Goal: Task Accomplishment & Management: Use online tool/utility

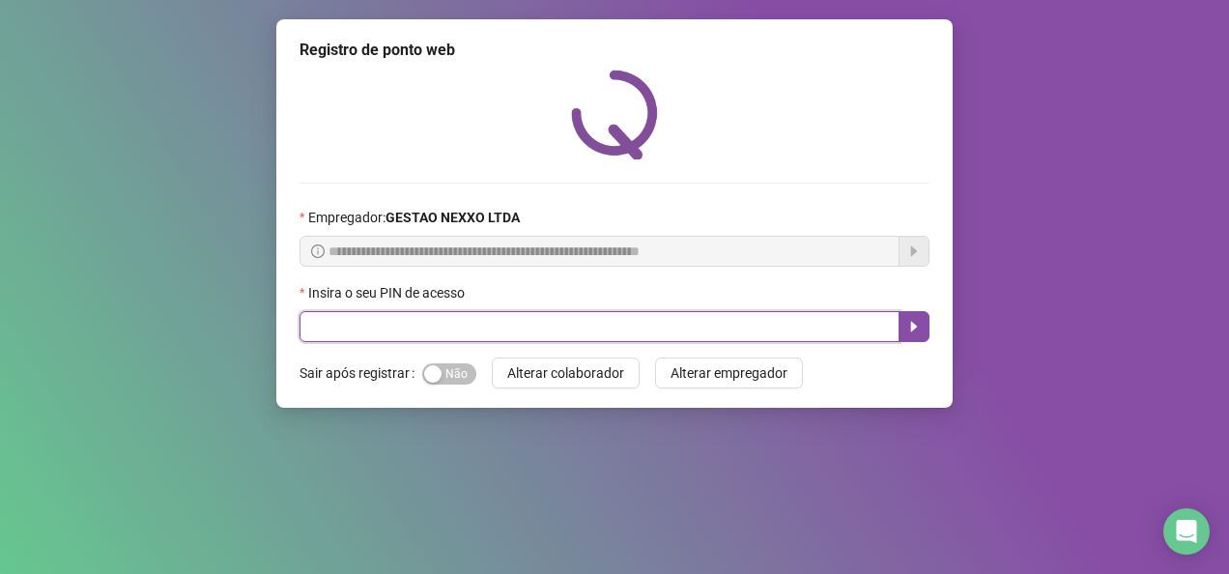
click at [518, 329] on input "text" at bounding box center [600, 326] width 600 height 31
type input "*****"
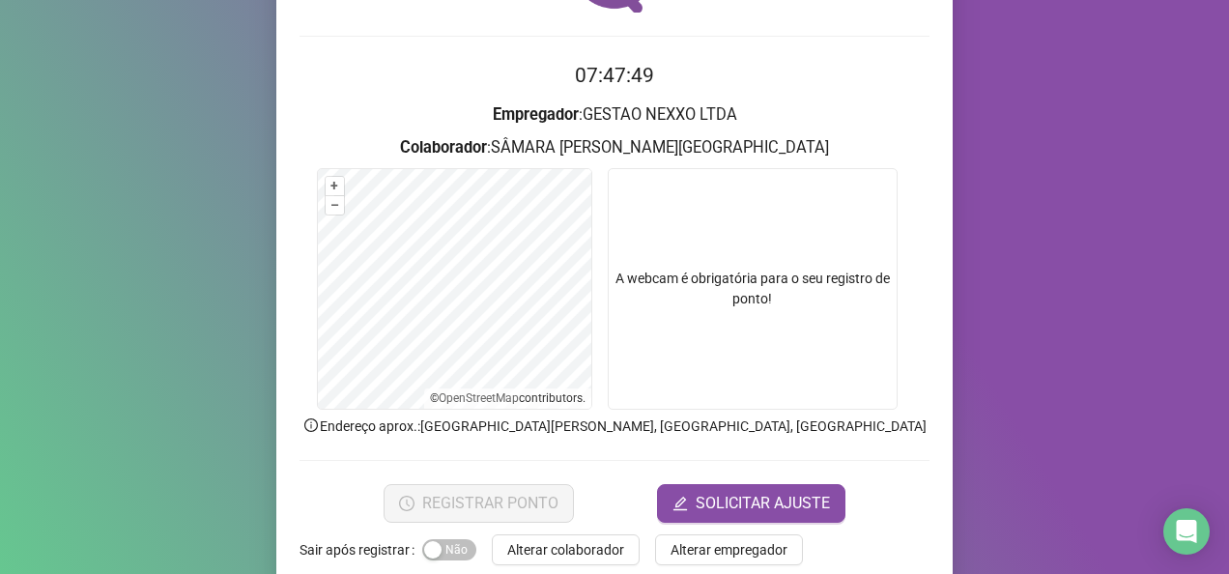
scroll to position [179, 0]
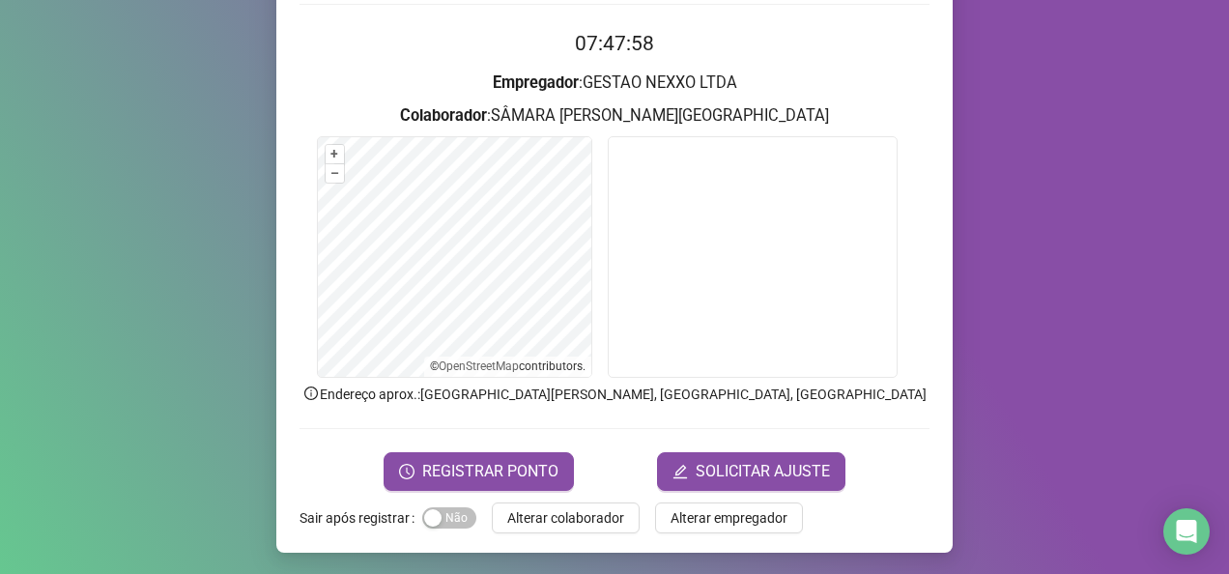
click at [471, 447] on form "07:47:58 Empregador : GESTAO NEXXO LTDA Colaborador : SÂMARA SANTANA PORTO PERE…" at bounding box center [615, 259] width 630 height 462
click at [475, 475] on span "REGISTRAR PONTO" at bounding box center [490, 471] width 136 height 23
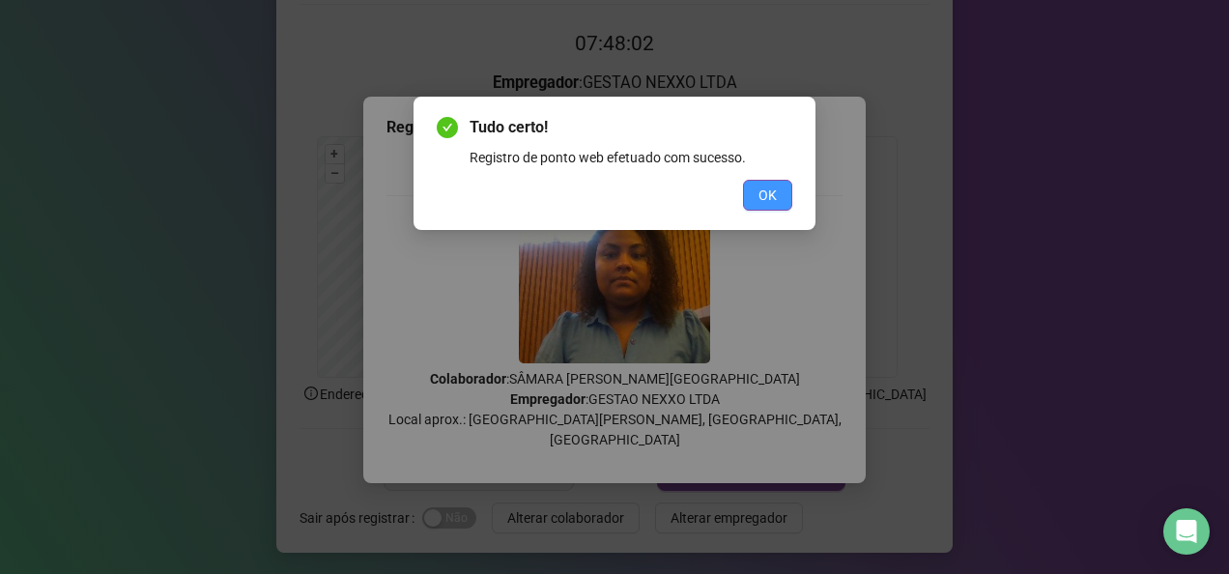
click at [779, 184] on button "OK" at bounding box center [767, 195] width 49 height 31
